Goal: Information Seeking & Learning: Learn about a topic

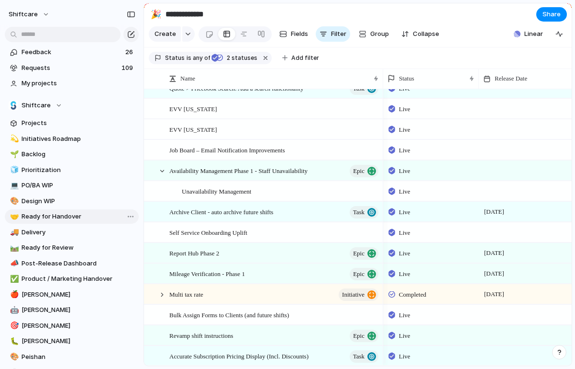
click at [60, 214] on span "Ready for Handover" at bounding box center [79, 217] width 114 height 10
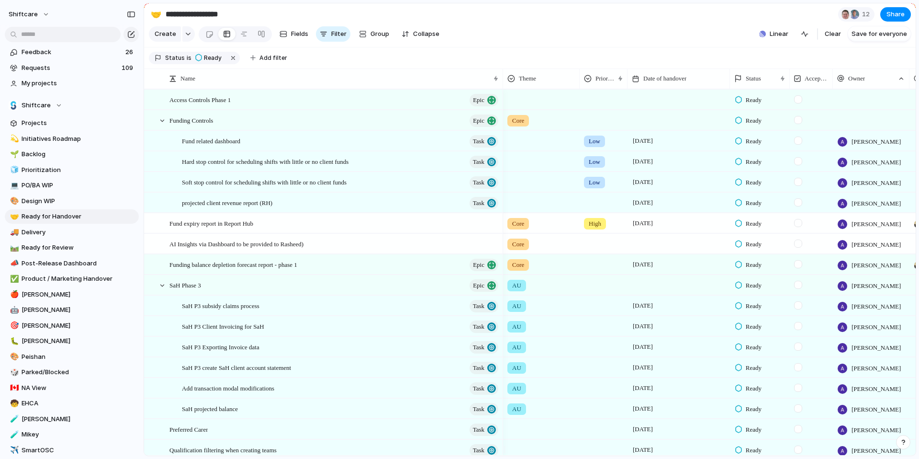
drag, startPoint x: 671, startPoint y: 85, endPoint x: 729, endPoint y: 95, distance: 58.8
click at [575, 89] on div at bounding box center [729, 78] width 5 height 20
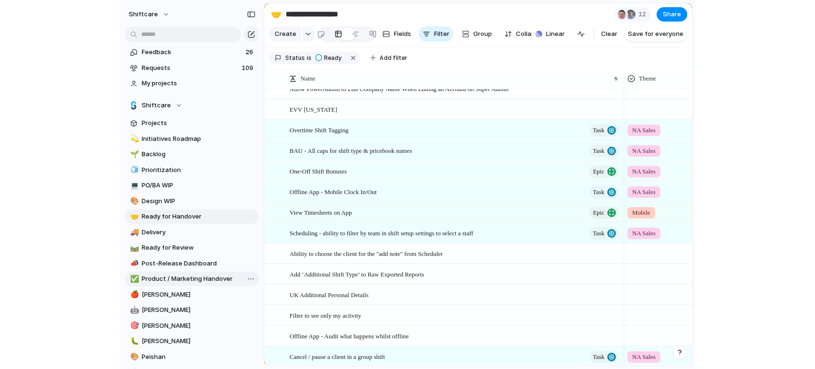
scroll to position [322, 0]
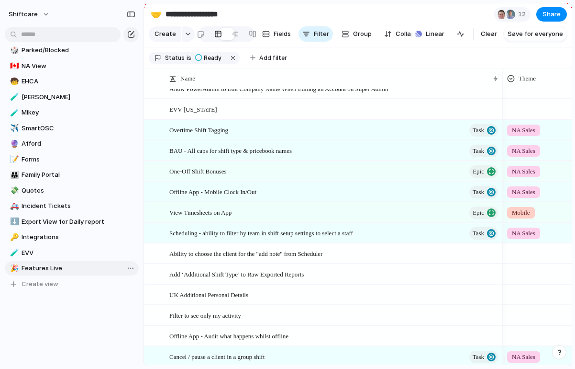
click at [54, 270] on span "Features Live" at bounding box center [79, 268] width 114 height 10
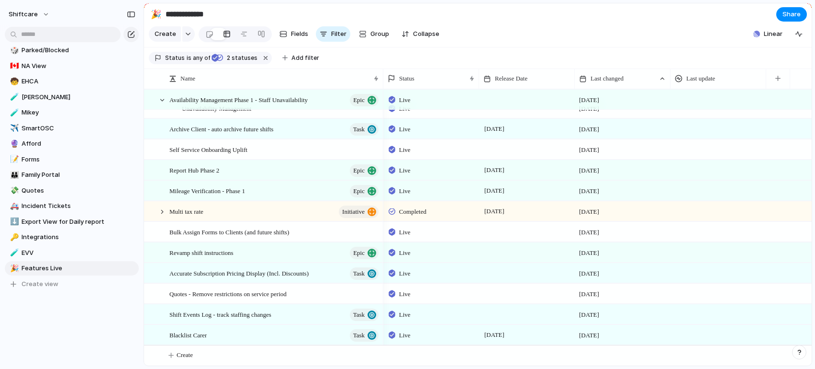
click at [505, 316] on div at bounding box center [527, 314] width 96 height 20
click at [271, 313] on span "Shift Events Log - track staffing changes" at bounding box center [220, 313] width 102 height 11
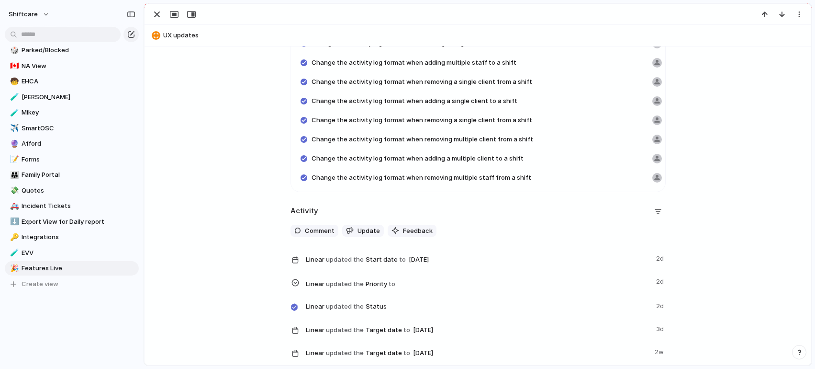
scroll to position [1445, 0]
click at [159, 16] on div "button" at bounding box center [156, 14] width 11 height 11
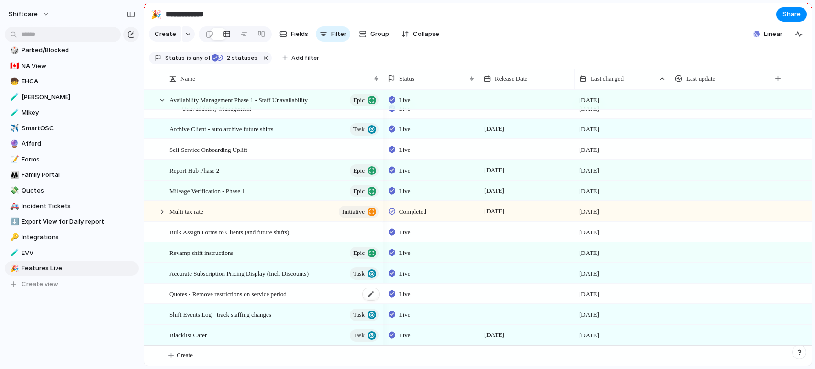
click at [217, 292] on span "Quotes - Remove restrictions on service period" at bounding box center [227, 293] width 117 height 11
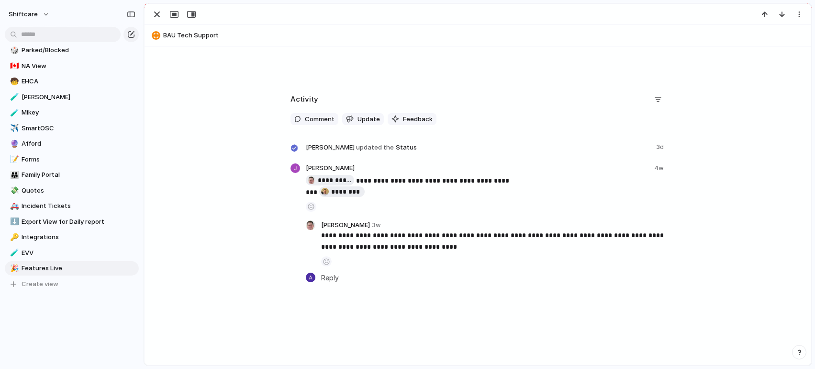
scroll to position [430, 0]
click at [156, 15] on div "button" at bounding box center [156, 14] width 11 height 11
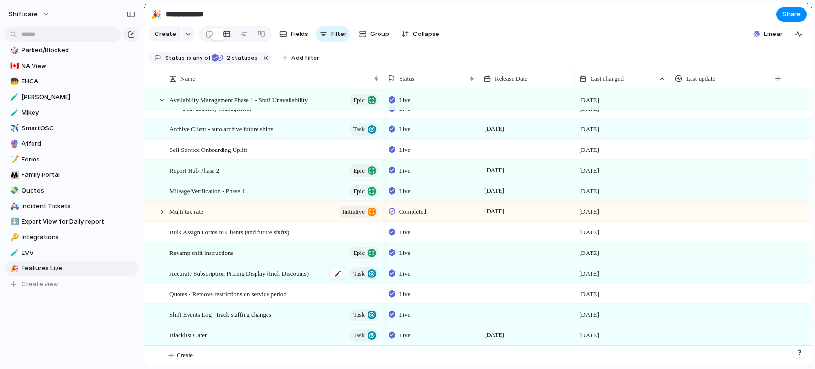
click at [299, 273] on span "Accurate Subscription Pricing Display (Incl. Discounts)" at bounding box center [238, 272] width 139 height 11
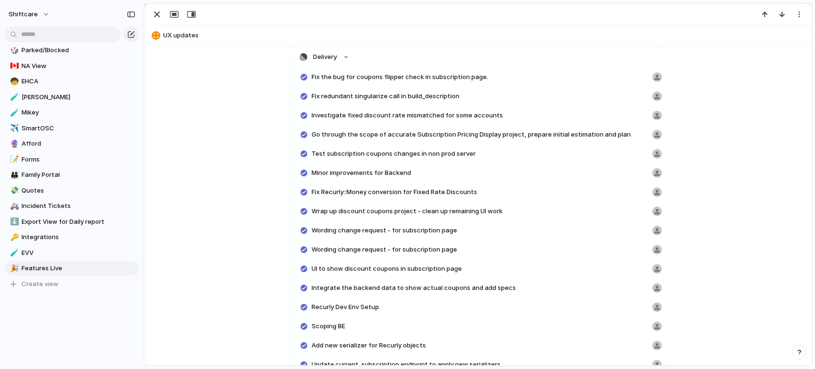
scroll to position [1371, 0]
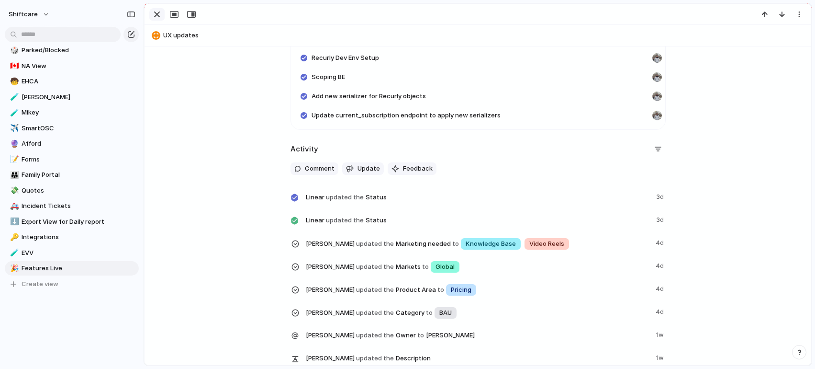
click at [162, 15] on div "button" at bounding box center [156, 14] width 11 height 11
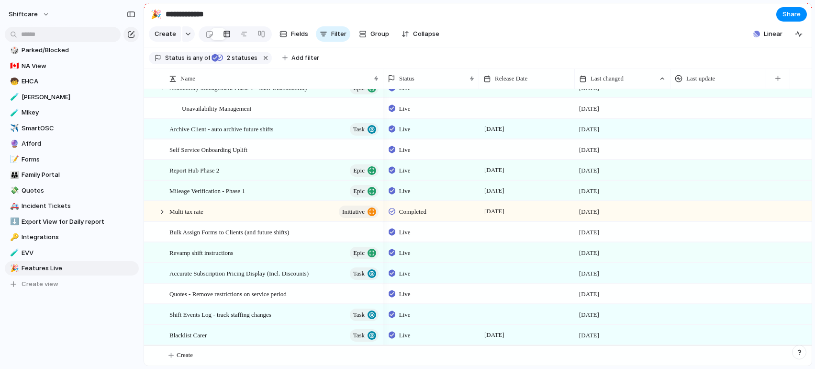
scroll to position [1045, 0]
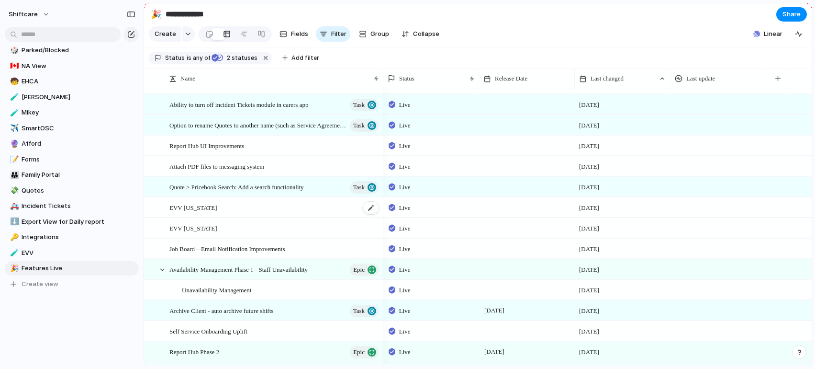
click at [188, 213] on span "EVV [US_STATE]" at bounding box center [192, 207] width 47 height 11
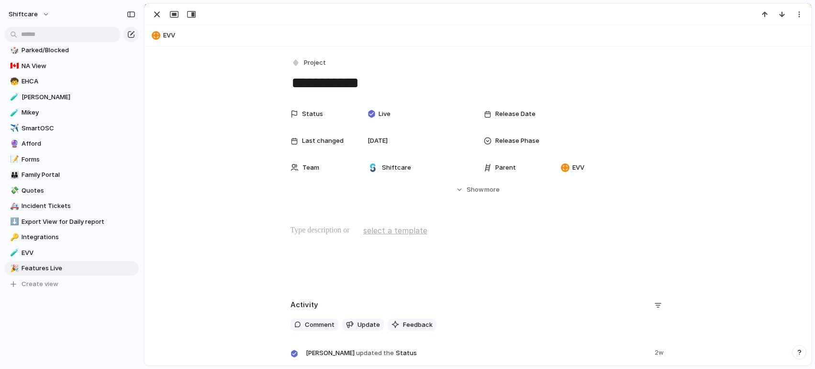
scroll to position [73, 0]
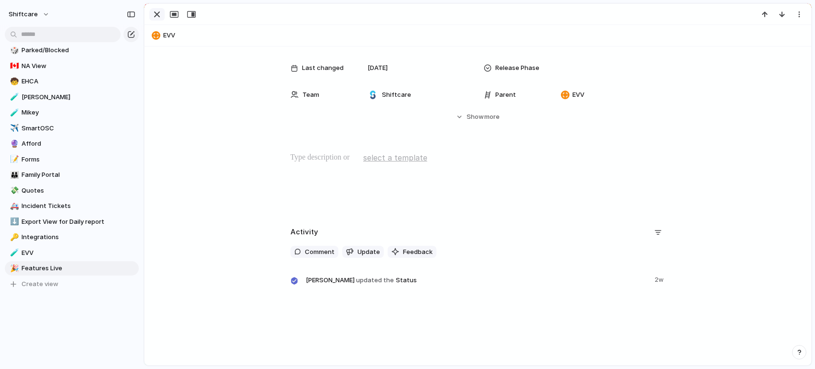
click at [157, 13] on div "button" at bounding box center [156, 14] width 11 height 11
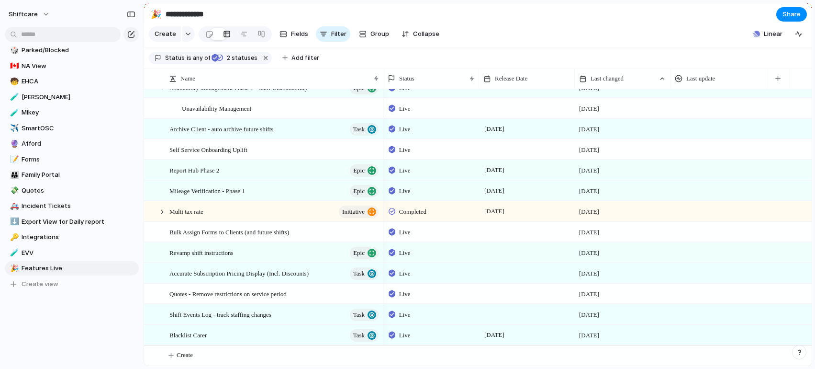
scroll to position [984, 0]
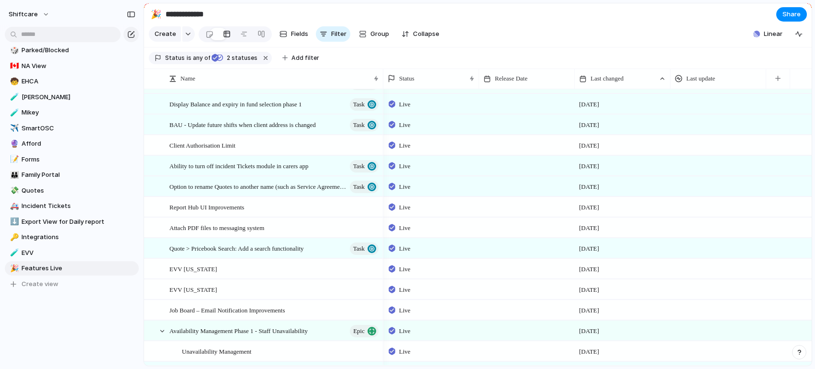
click at [575, 315] on span "[DATE]" at bounding box center [589, 310] width 20 height 10
click at [220, 315] on span "Job Board – Email Notification Improvements" at bounding box center [227, 309] width 116 height 11
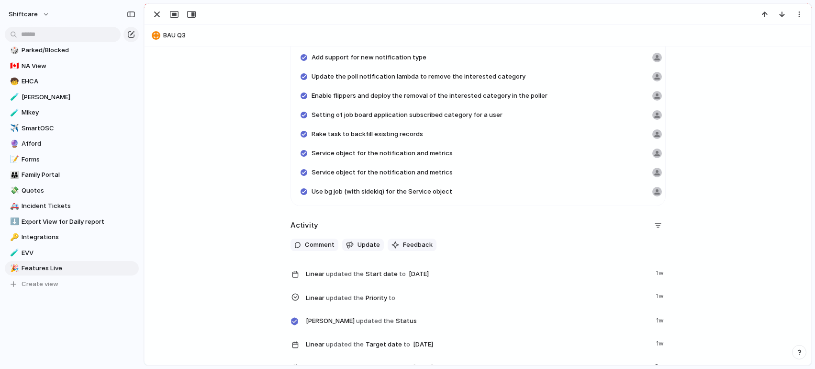
scroll to position [937, 0]
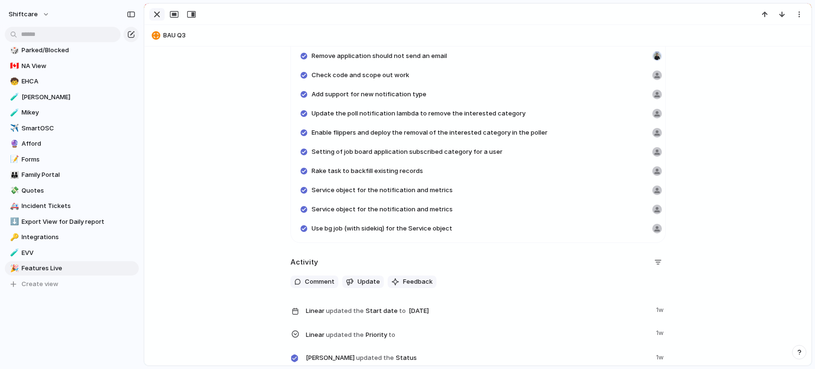
click at [153, 13] on div "button" at bounding box center [156, 14] width 11 height 11
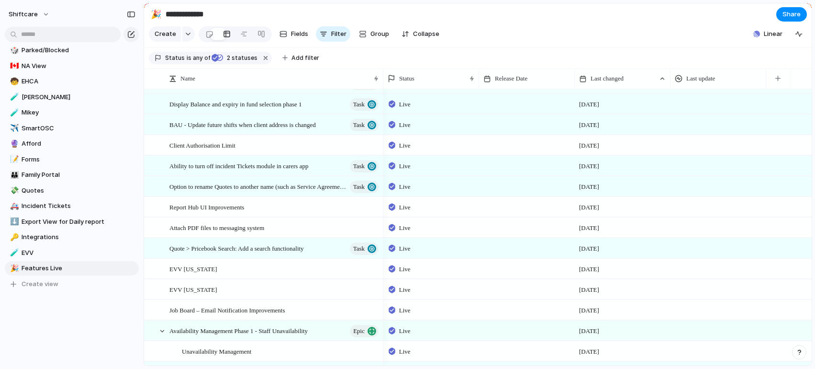
scroll to position [1234, 0]
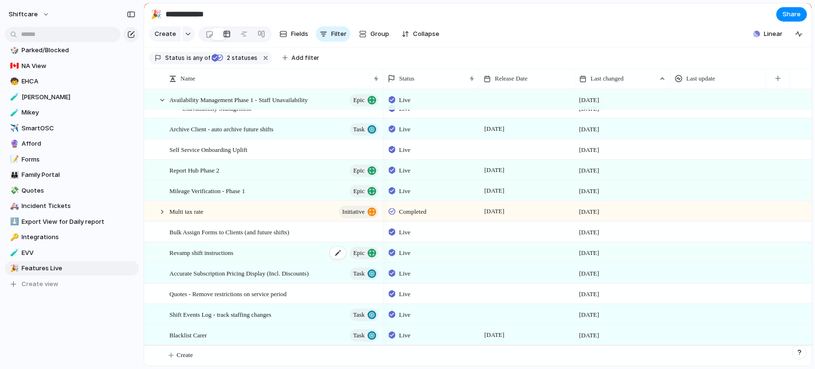
click at [210, 254] on span "Revamp shift instructions" at bounding box center [201, 252] width 64 height 11
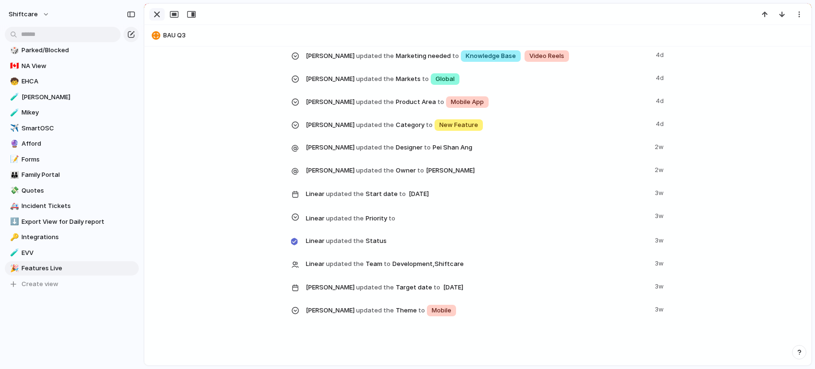
click at [157, 13] on div "button" at bounding box center [156, 14] width 11 height 11
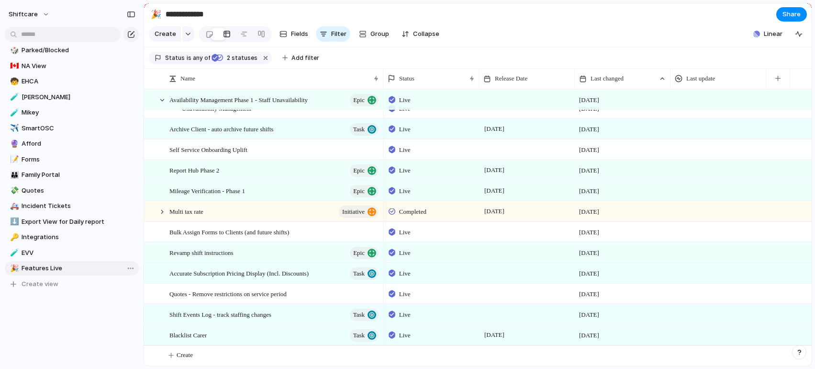
click at [43, 262] on link "🎉 Features Live" at bounding box center [72, 268] width 134 height 14
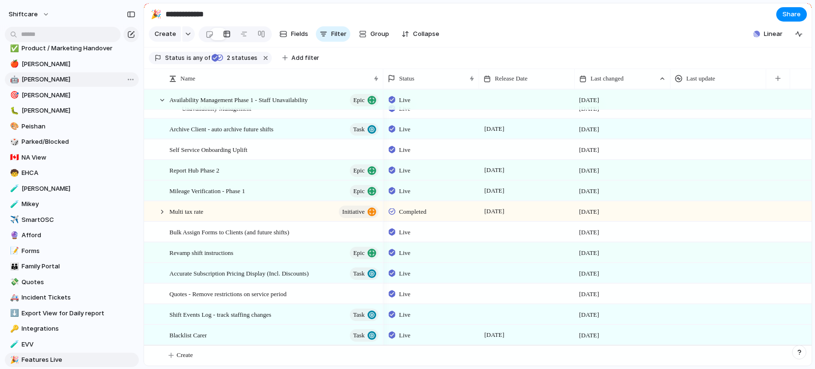
scroll to position [282, 0]
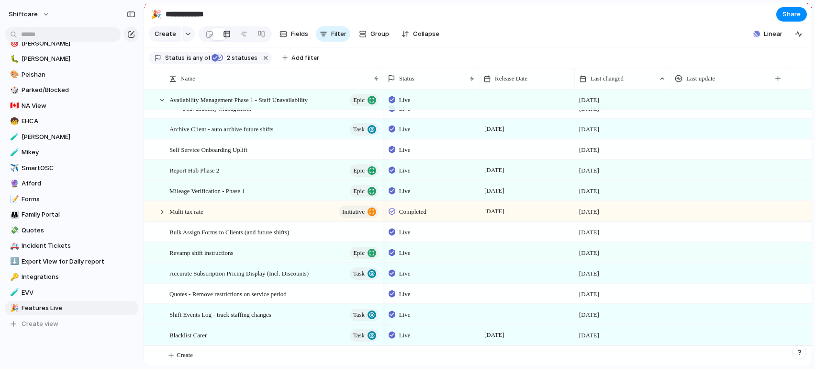
click at [39, 332] on div "Open in new tab Copy link Duplicate view Rename view Delete view" at bounding box center [407, 184] width 815 height 369
click at [199, 296] on span "Quotes - Remove restrictions on service period" at bounding box center [227, 293] width 117 height 11
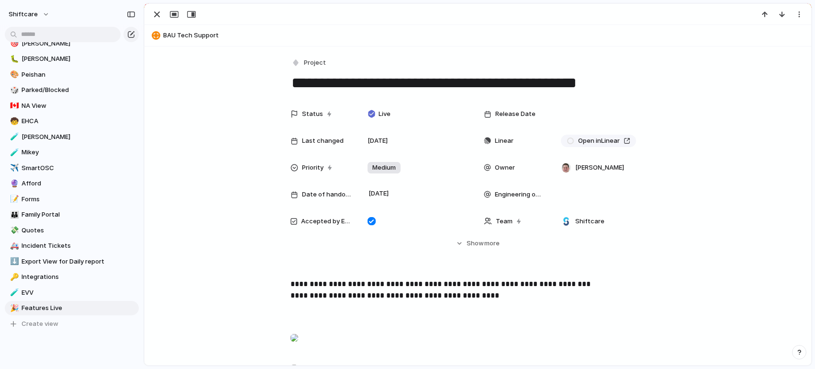
scroll to position [430, 0]
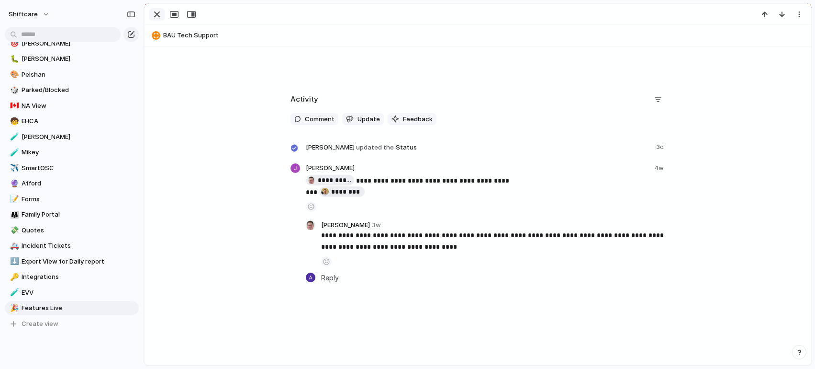
click at [156, 18] on div "button" at bounding box center [156, 14] width 11 height 11
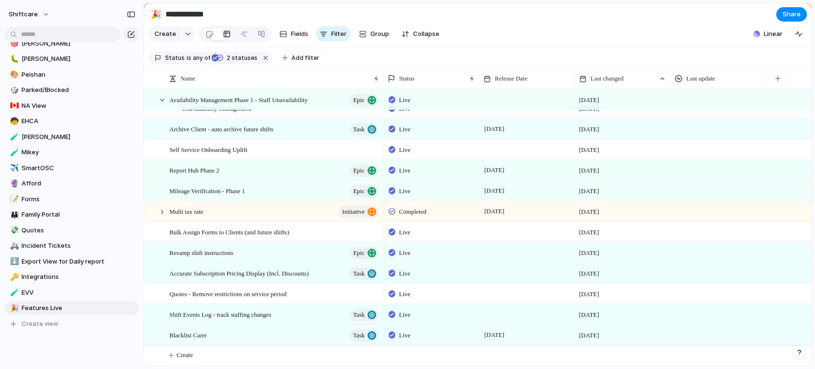
click at [506, 275] on div at bounding box center [527, 273] width 96 height 20
click at [505, 315] on div at bounding box center [527, 314] width 96 height 20
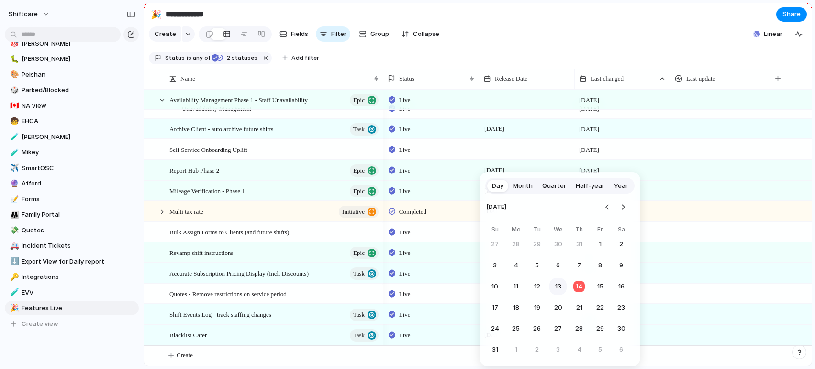
click at [558, 286] on button "13" at bounding box center [558, 286] width 17 height 17
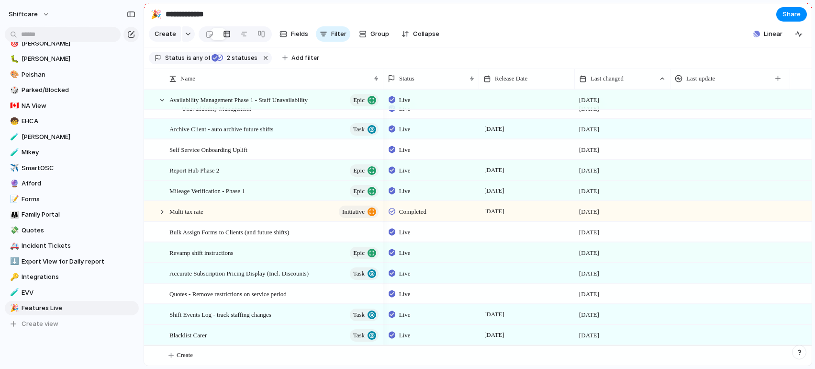
click at [496, 294] on div at bounding box center [527, 293] width 96 height 20
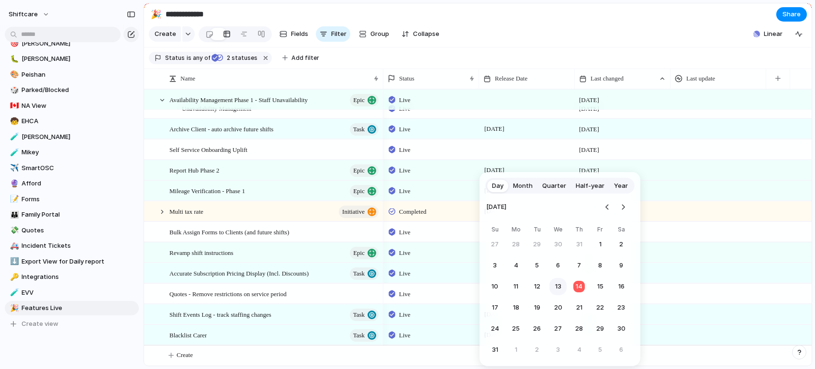
click at [559, 286] on button "13" at bounding box center [558, 286] width 17 height 17
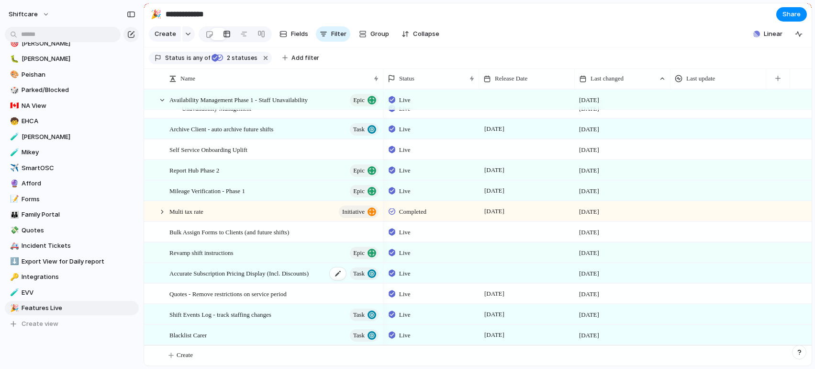
click at [262, 275] on span "Accurate Subscription Pricing Display (Incl. Discounts)" at bounding box center [238, 272] width 139 height 11
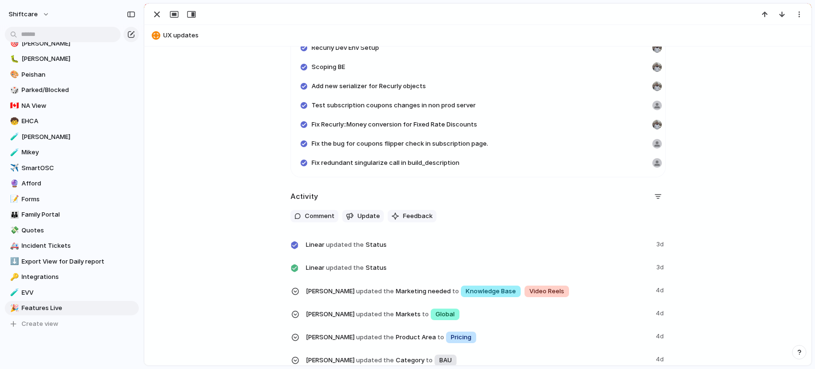
scroll to position [1495, 0]
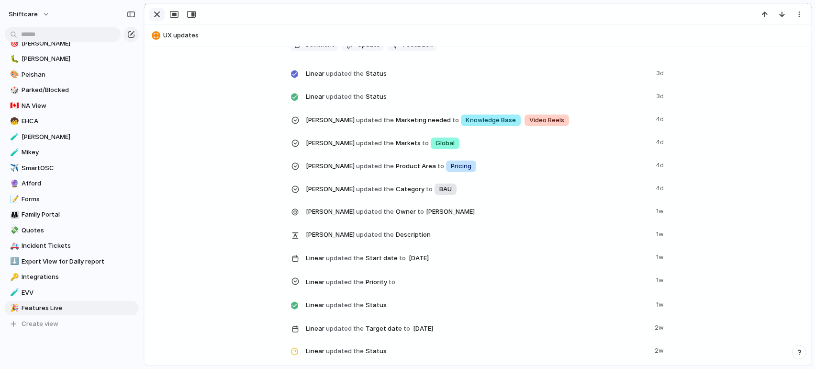
click at [156, 12] on div "button" at bounding box center [156, 14] width 11 height 11
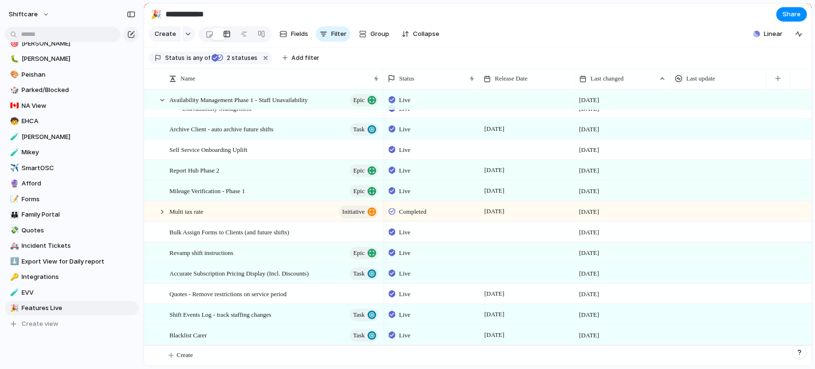
click at [506, 274] on div at bounding box center [527, 273] width 96 height 20
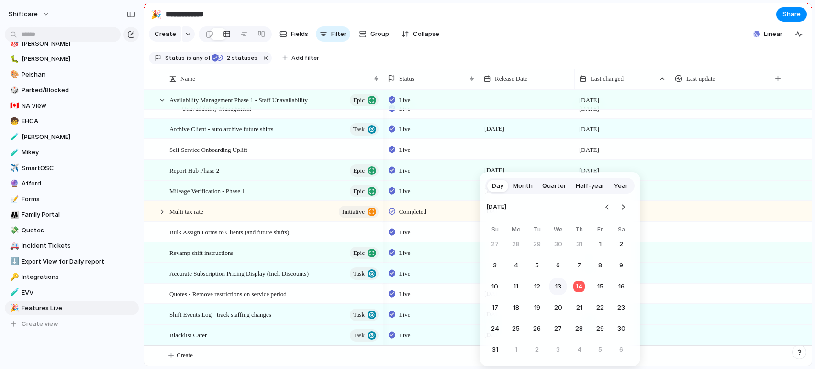
click at [560, 289] on button "13" at bounding box center [558, 286] width 17 height 17
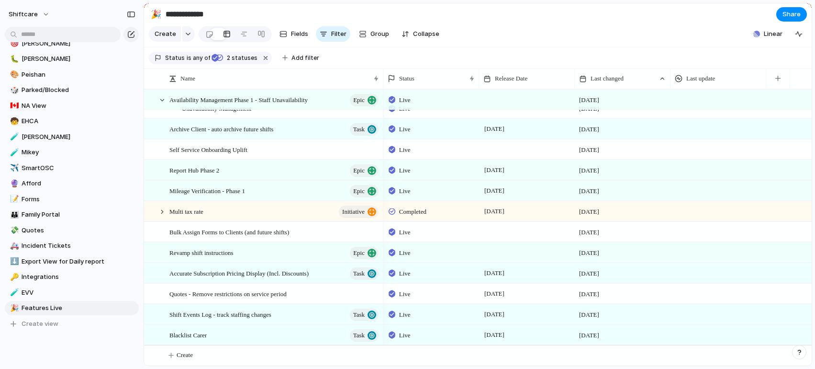
click at [501, 252] on div at bounding box center [527, 252] width 96 height 20
click at [231, 252] on span "Revamp shift instructions" at bounding box center [201, 252] width 64 height 11
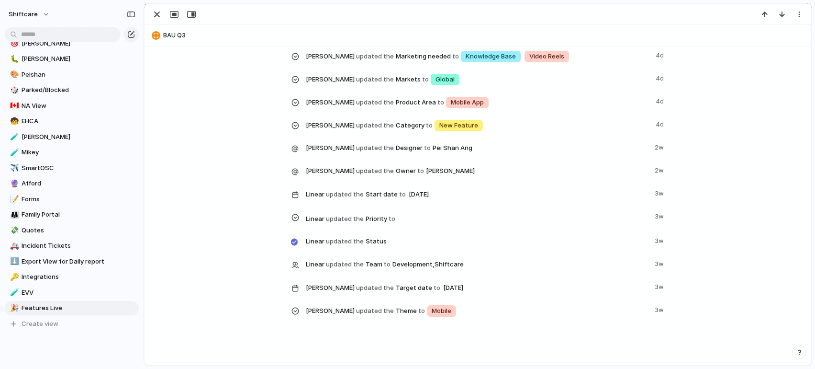
scroll to position [889, 0]
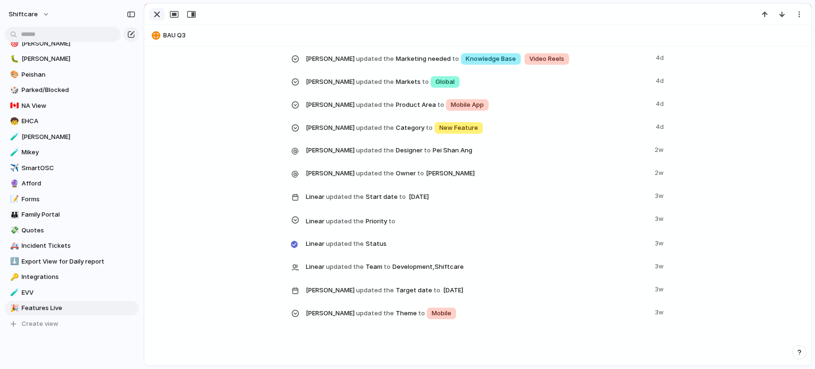
click at [157, 12] on div "button" at bounding box center [156, 14] width 11 height 11
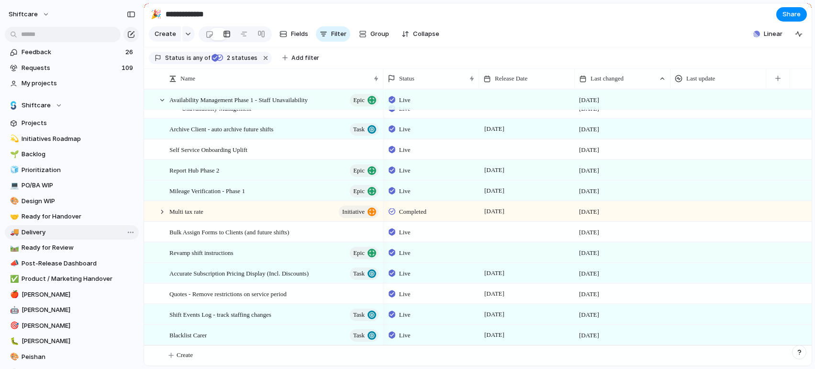
click at [44, 230] on span "Delivery" at bounding box center [79, 232] width 114 height 10
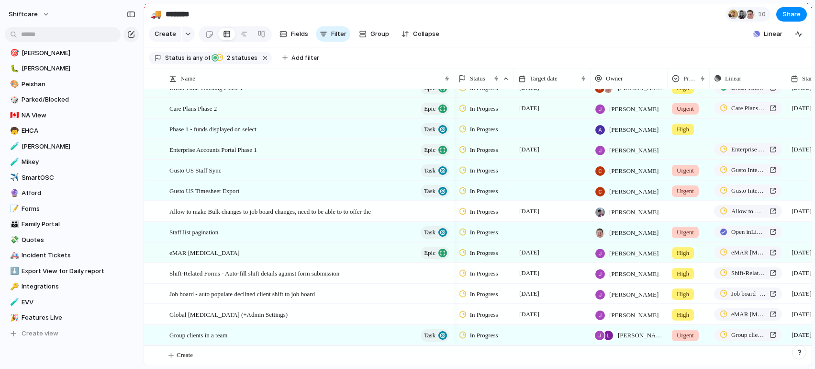
scroll to position [322, 0]
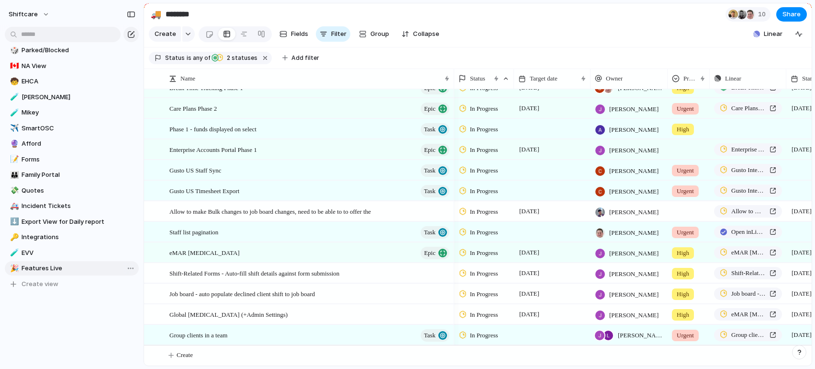
click at [45, 269] on span "Features Live" at bounding box center [79, 268] width 114 height 10
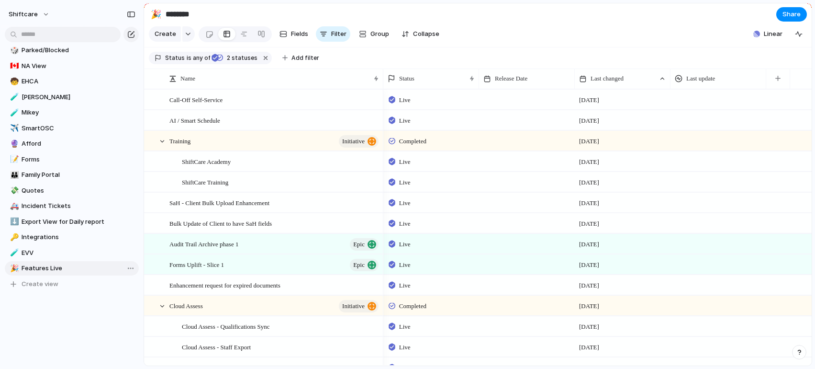
type input "**********"
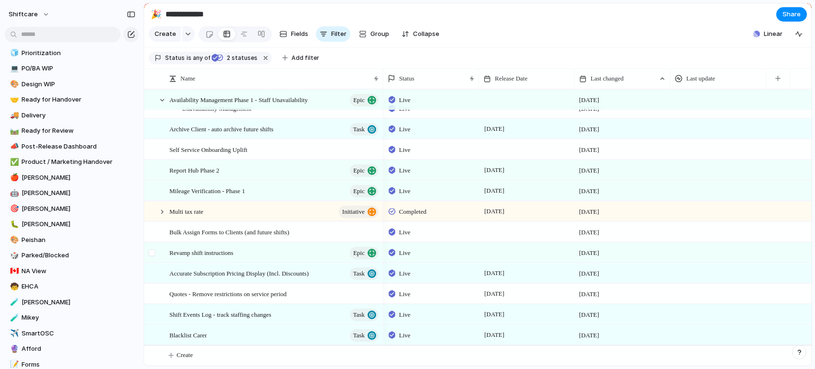
scroll to position [111, 0]
